Goal: Register for event/course

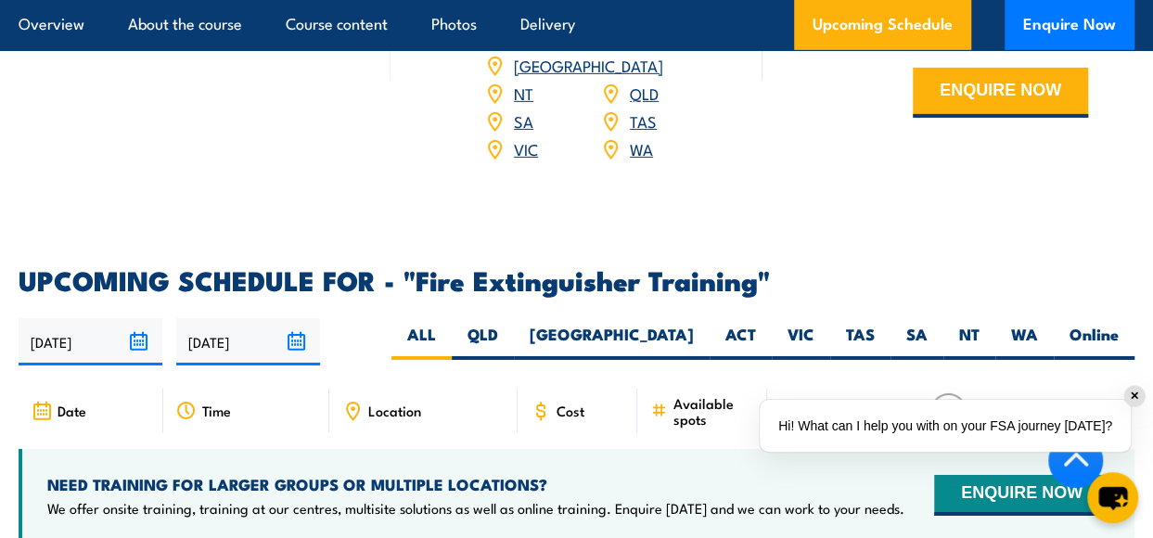
scroll to position [3079, 0]
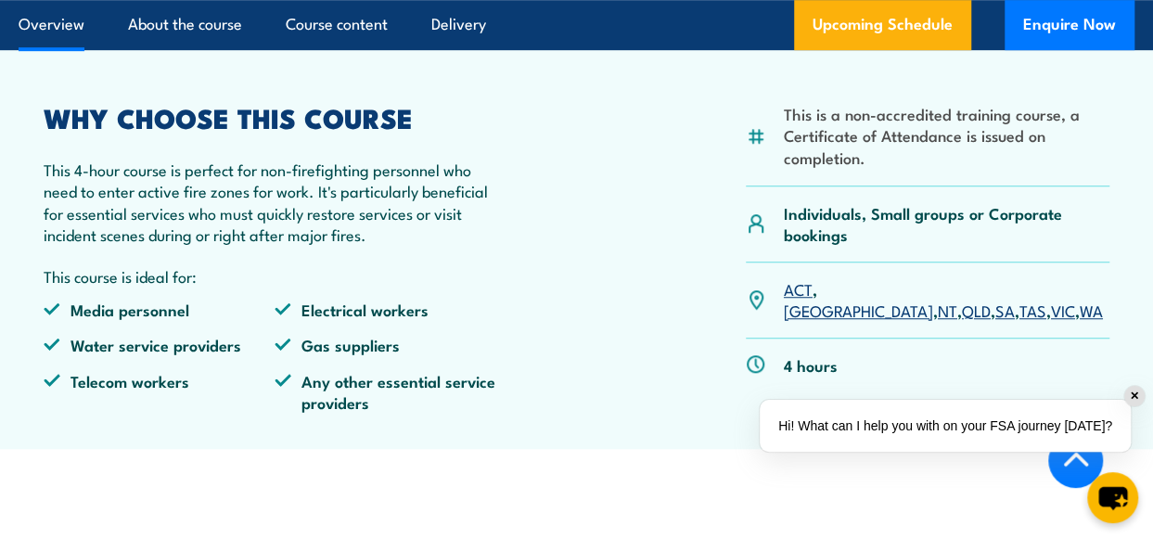
scroll to position [556, 0]
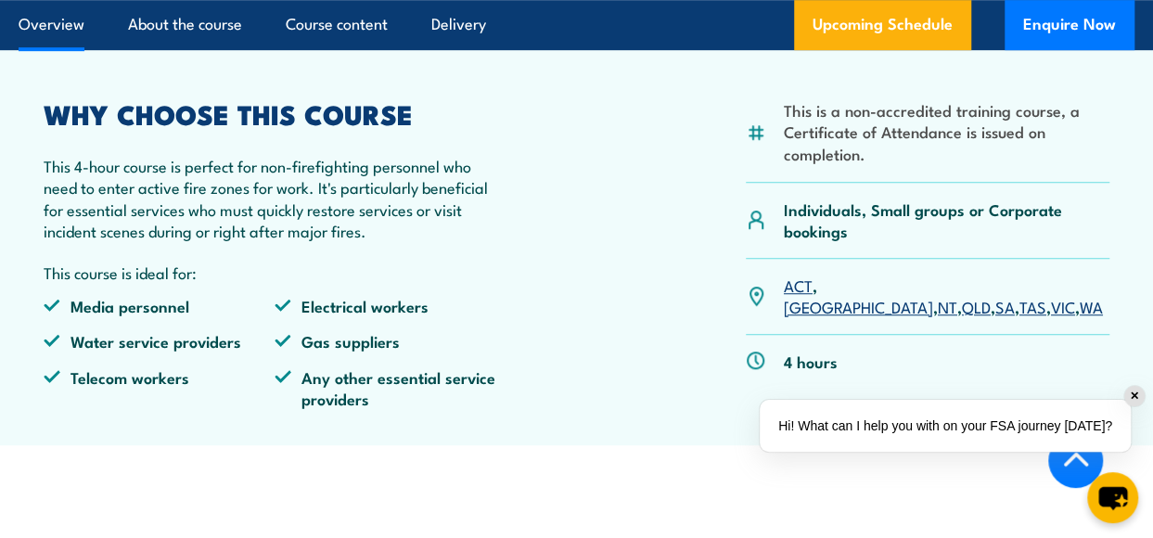
click at [1051, 317] on link "VIC" at bounding box center [1063, 306] width 24 height 22
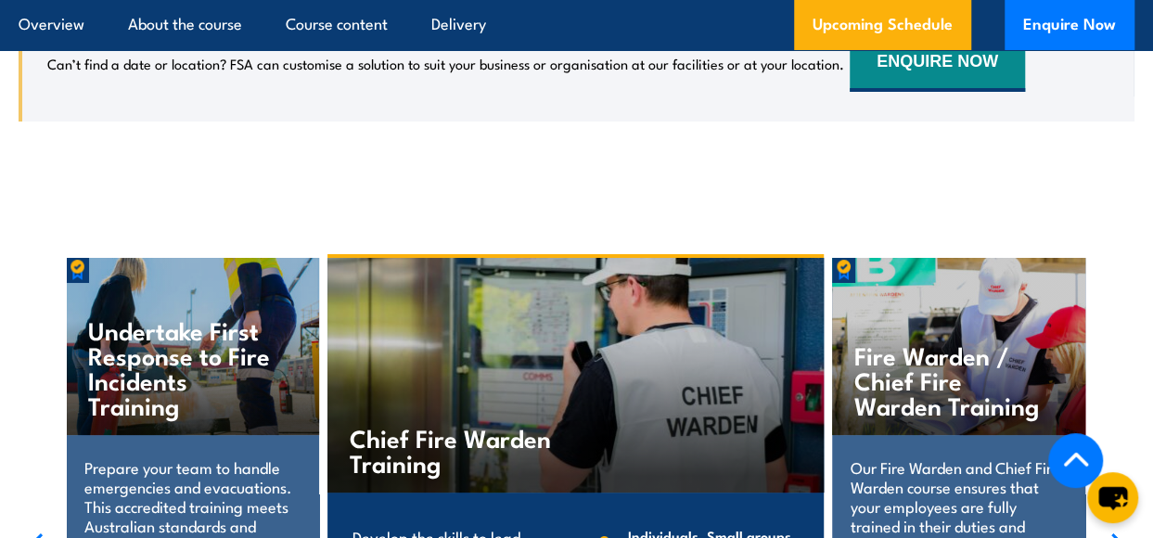
scroll to position [3293, 0]
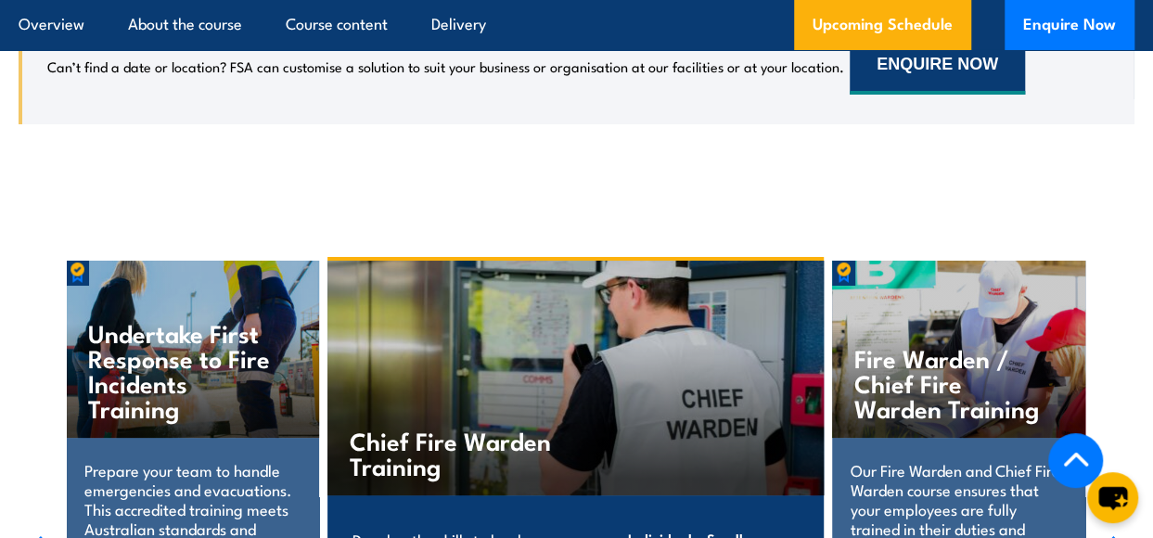
click at [948, 73] on button "ENQUIRE NOW" at bounding box center [936, 67] width 175 height 56
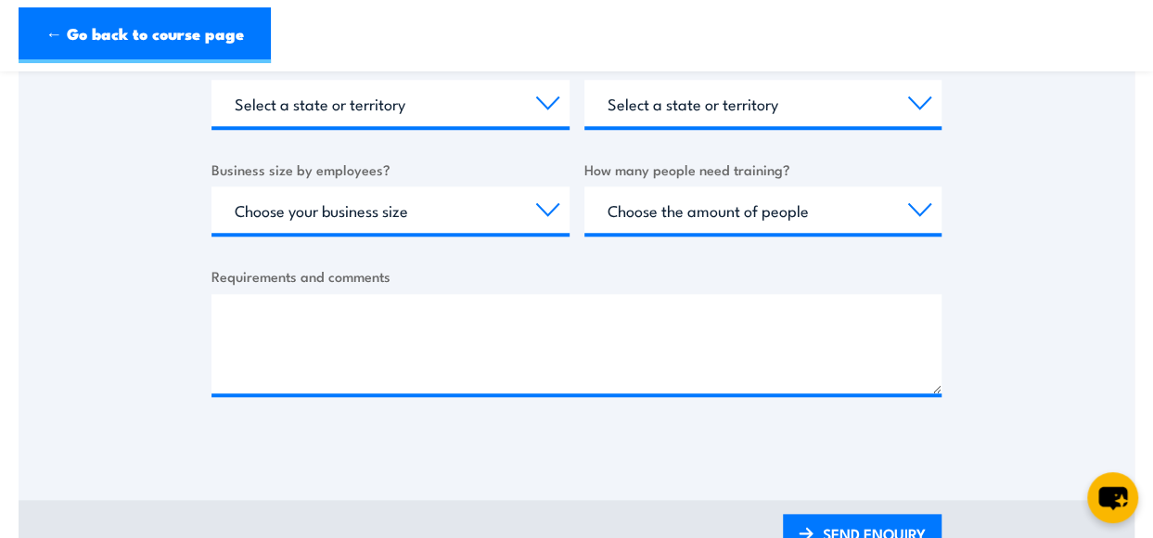
scroll to position [742, 0]
